Goal: Register for event/course

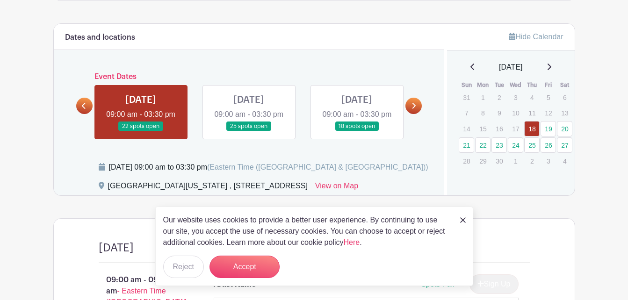
scroll to position [377, 0]
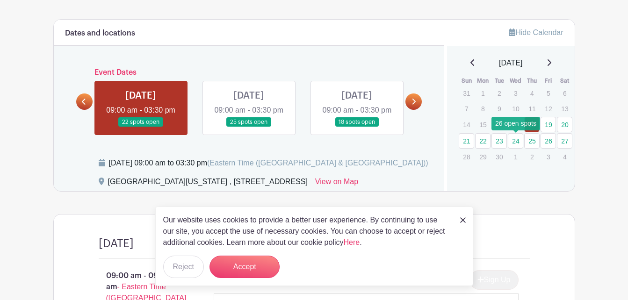
click at [514, 141] on link "24" at bounding box center [515, 140] width 15 height 15
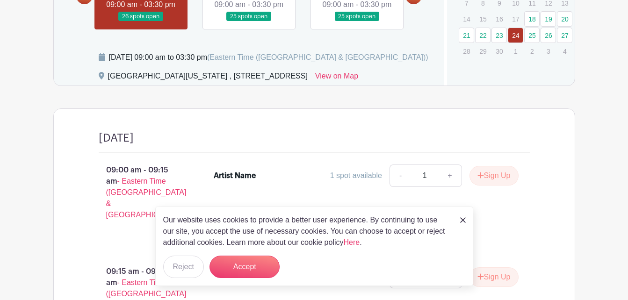
scroll to position [483, 0]
click at [180, 270] on button "Reject" at bounding box center [183, 267] width 41 height 22
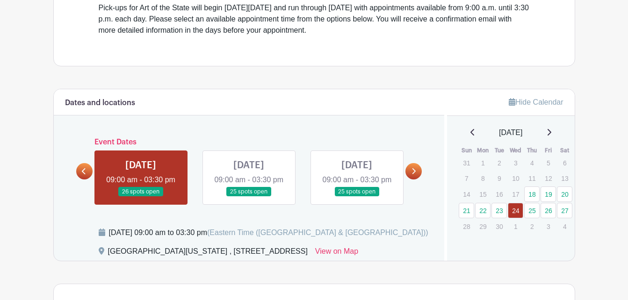
scroll to position [307, 0]
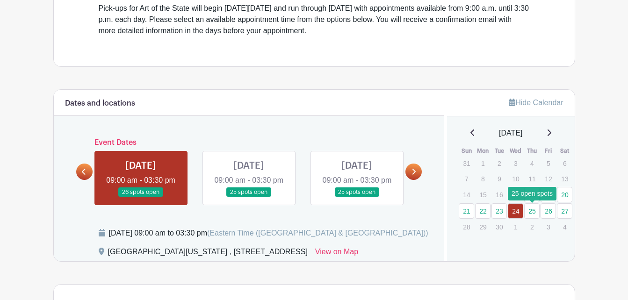
click at [533, 211] on link "25" at bounding box center [532, 211] width 15 height 15
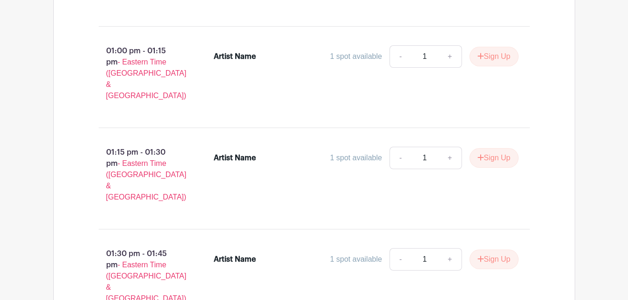
scroll to position [2229, 0]
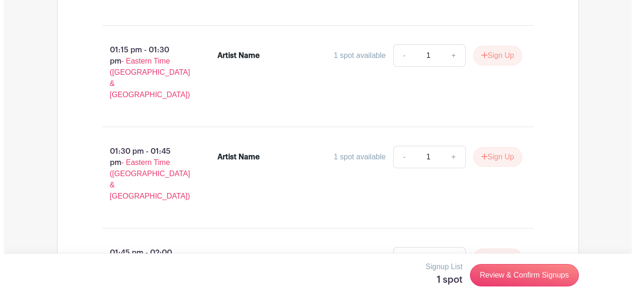
scroll to position [2339, 0]
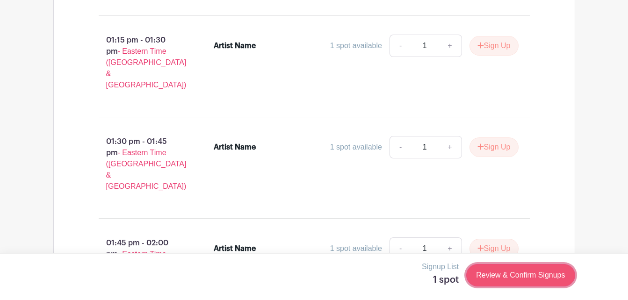
click at [521, 276] on link "Review & Confirm Signups" at bounding box center [521, 275] width 109 height 22
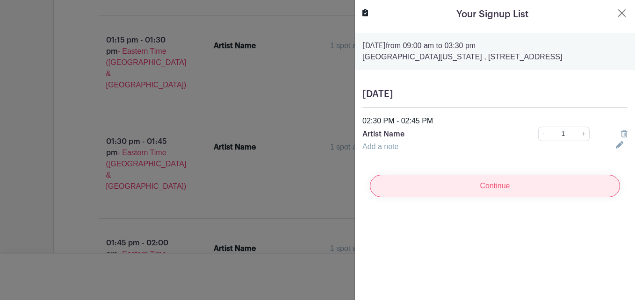
click at [493, 188] on input "Continue" at bounding box center [495, 186] width 250 height 22
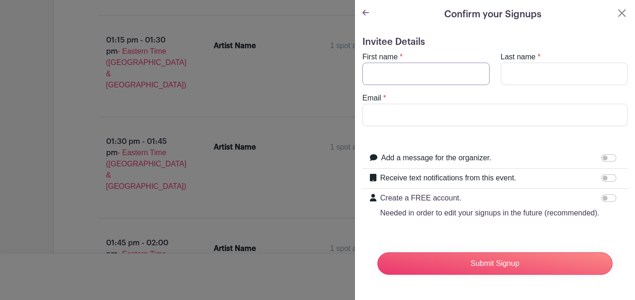
click at [433, 79] on input "First name" at bounding box center [426, 74] width 127 height 22
type input "Dai"
click at [518, 72] on input "Last name" at bounding box center [564, 74] width 127 height 22
type input "[PERSON_NAME]"
type input "[EMAIL_ADDRESS][DOMAIN_NAME]"
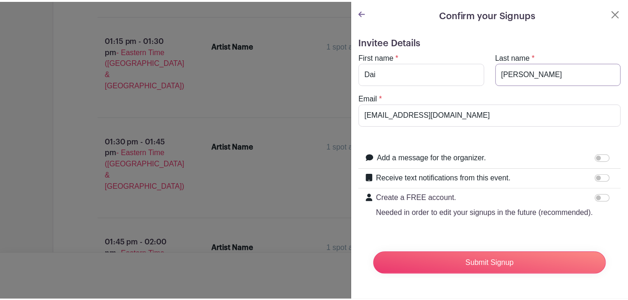
scroll to position [15, 0]
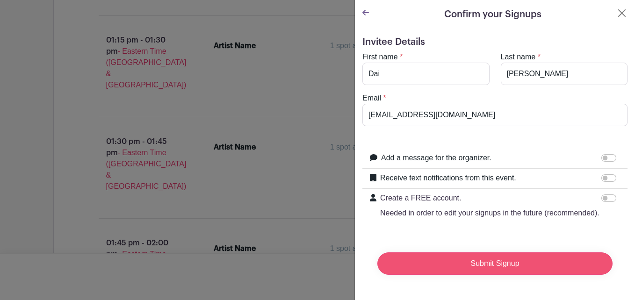
click at [489, 258] on input "Submit Signup" at bounding box center [495, 264] width 235 height 22
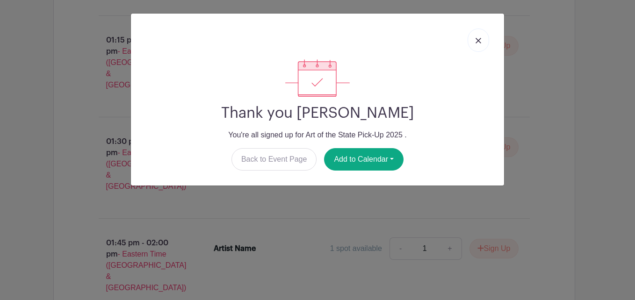
click at [475, 42] on link at bounding box center [479, 40] width 22 height 23
